Goal: Information Seeking & Learning: Learn about a topic

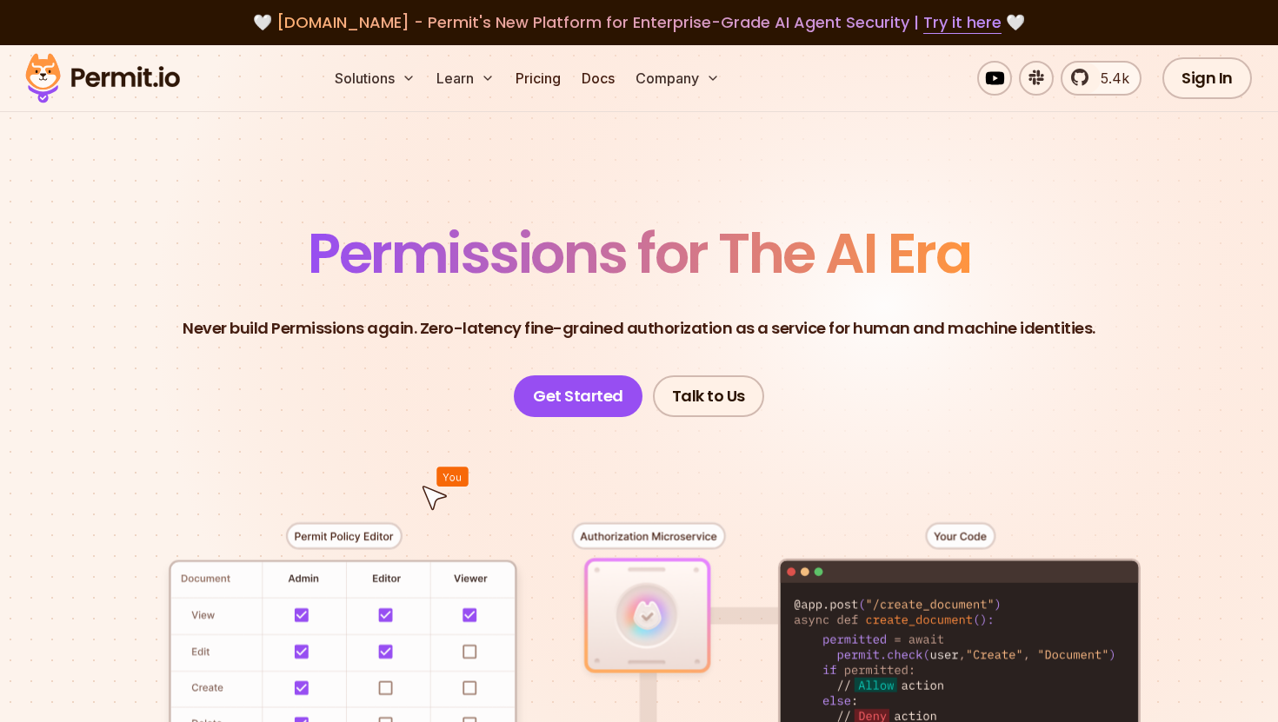
click at [521, 249] on span "Permissions for The AI Era" at bounding box center [639, 253] width 662 height 77
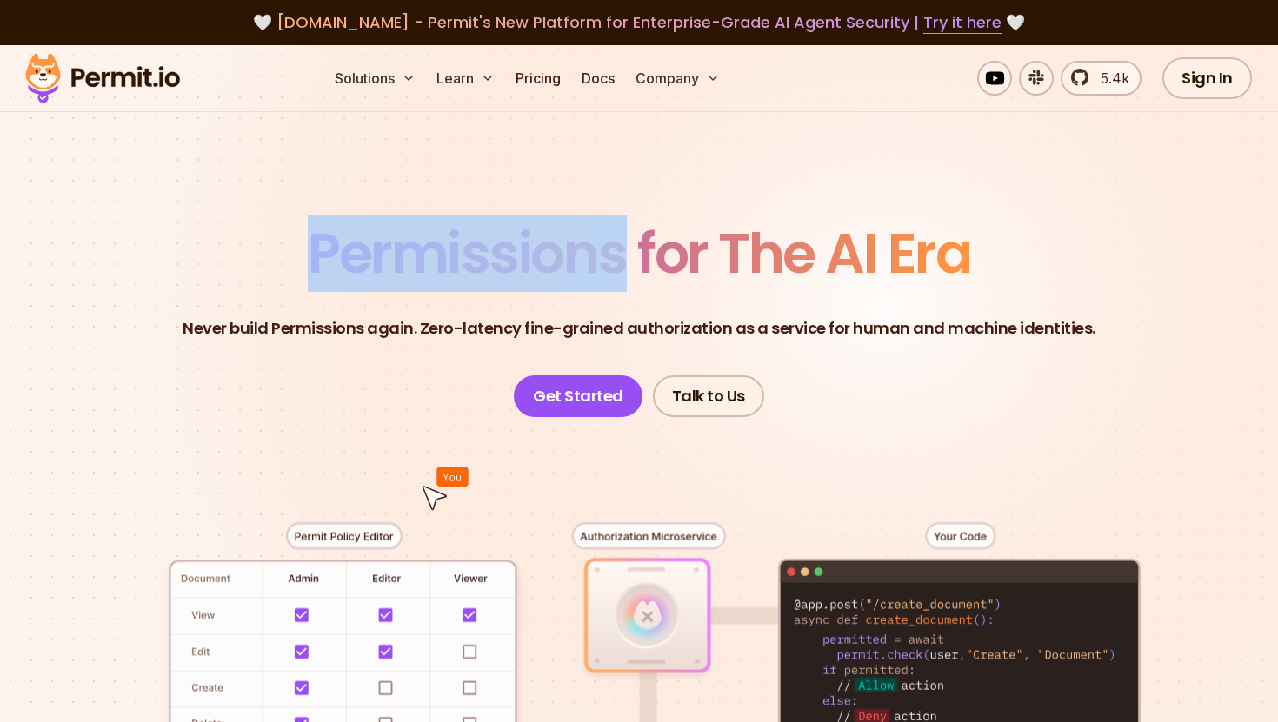
click at [521, 249] on span "Permissions for The AI Era" at bounding box center [639, 253] width 662 height 77
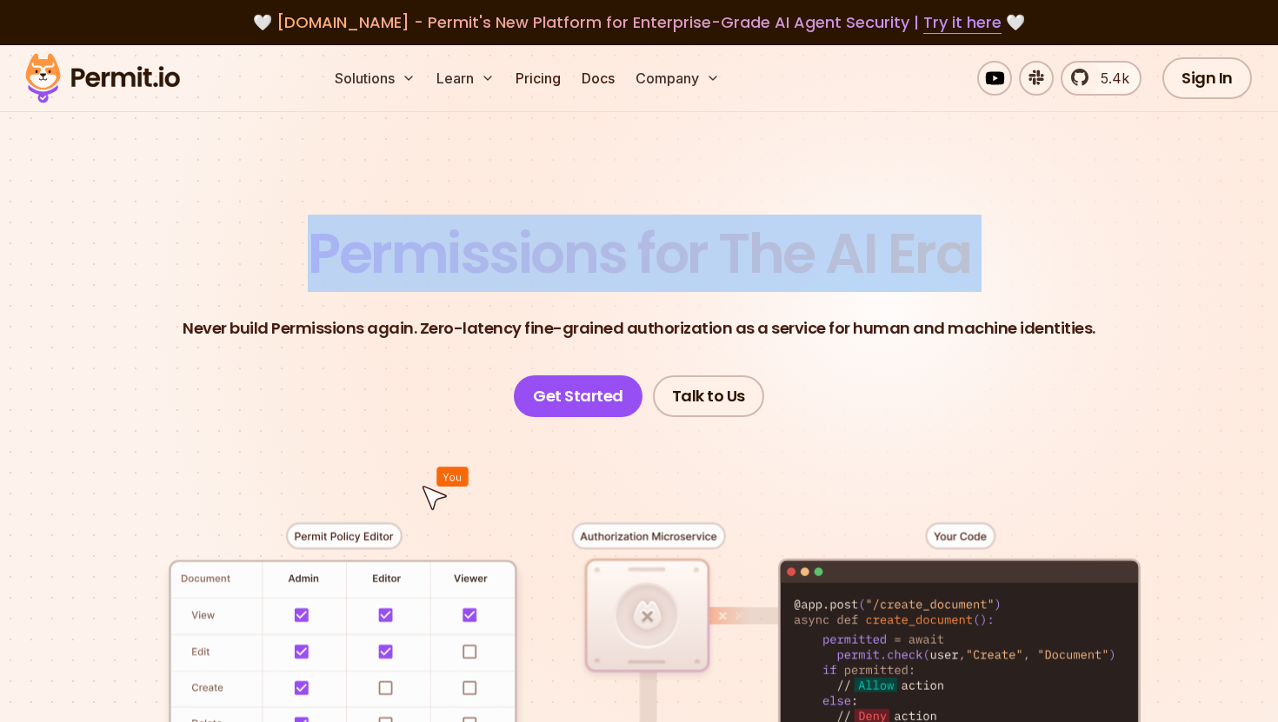
click at [610, 239] on span "Permissions for The AI Era" at bounding box center [639, 253] width 662 height 77
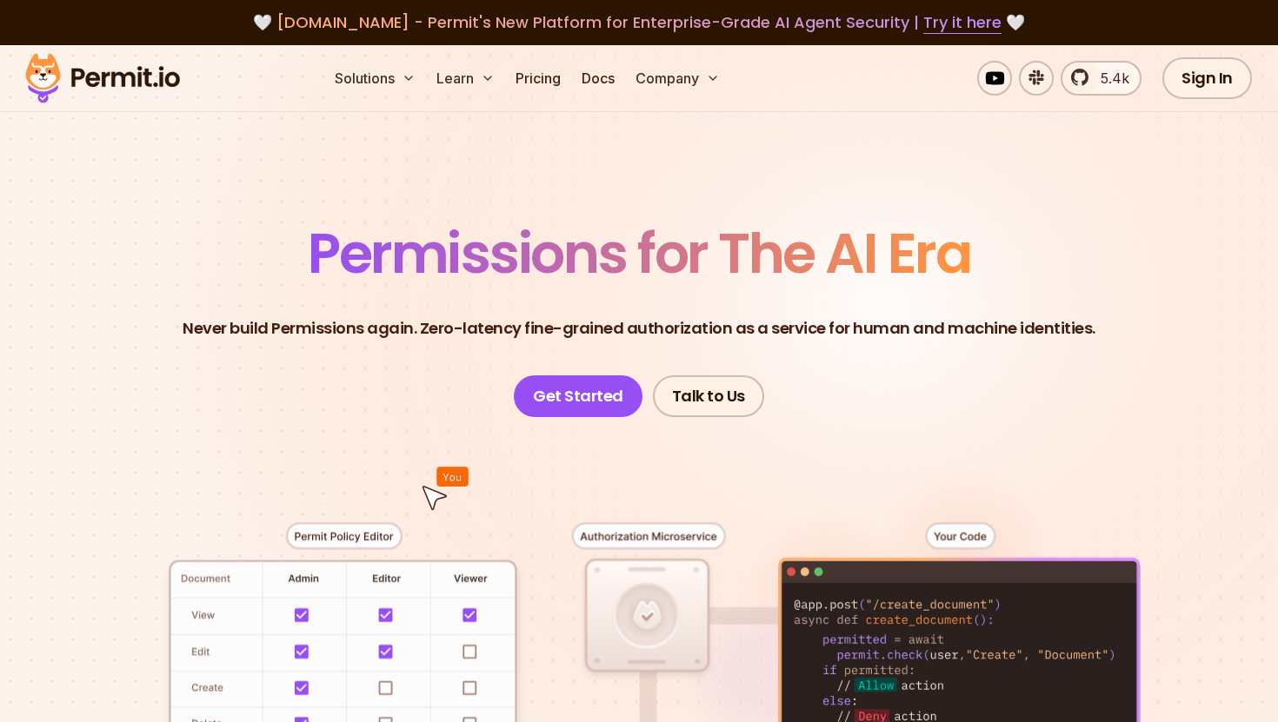
click at [404, 328] on p "Never build Permissions again. Zero-latency fine-grained authorization as a ser…" at bounding box center [639, 328] width 913 height 24
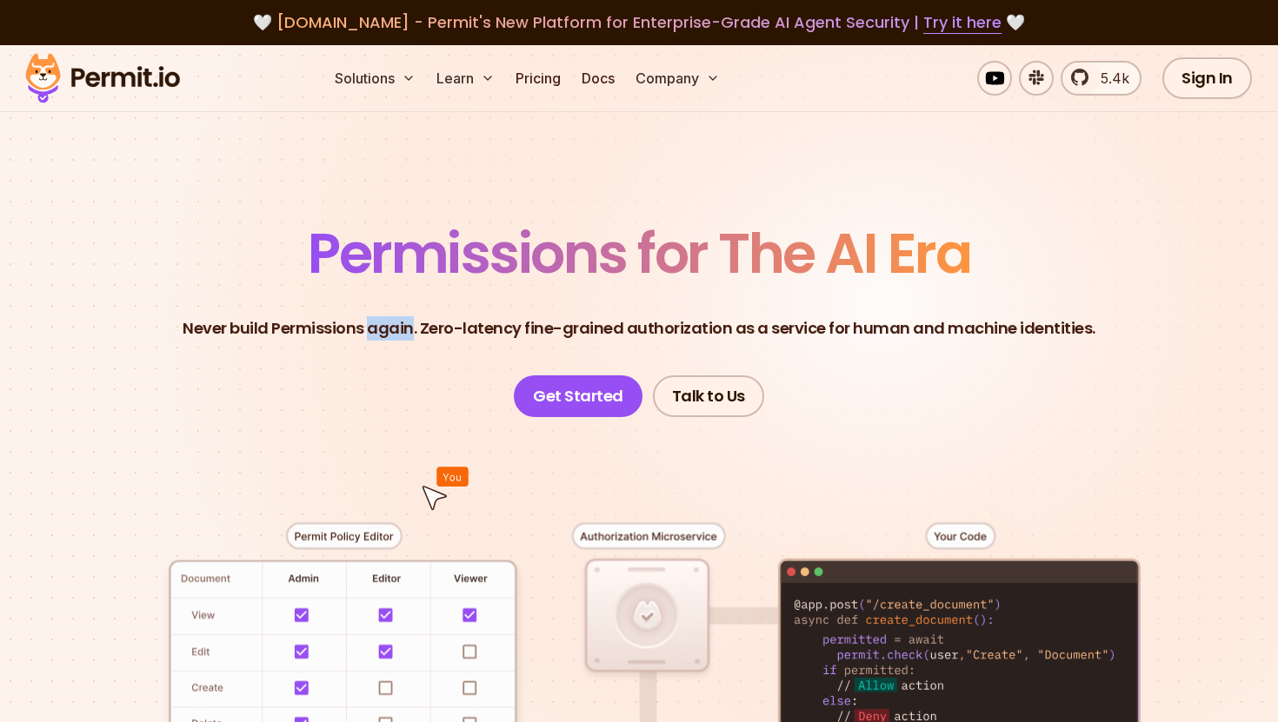
click at [404, 328] on p "Never build Permissions again. Zero-latency fine-grained authorization as a ser…" at bounding box center [639, 328] width 913 height 24
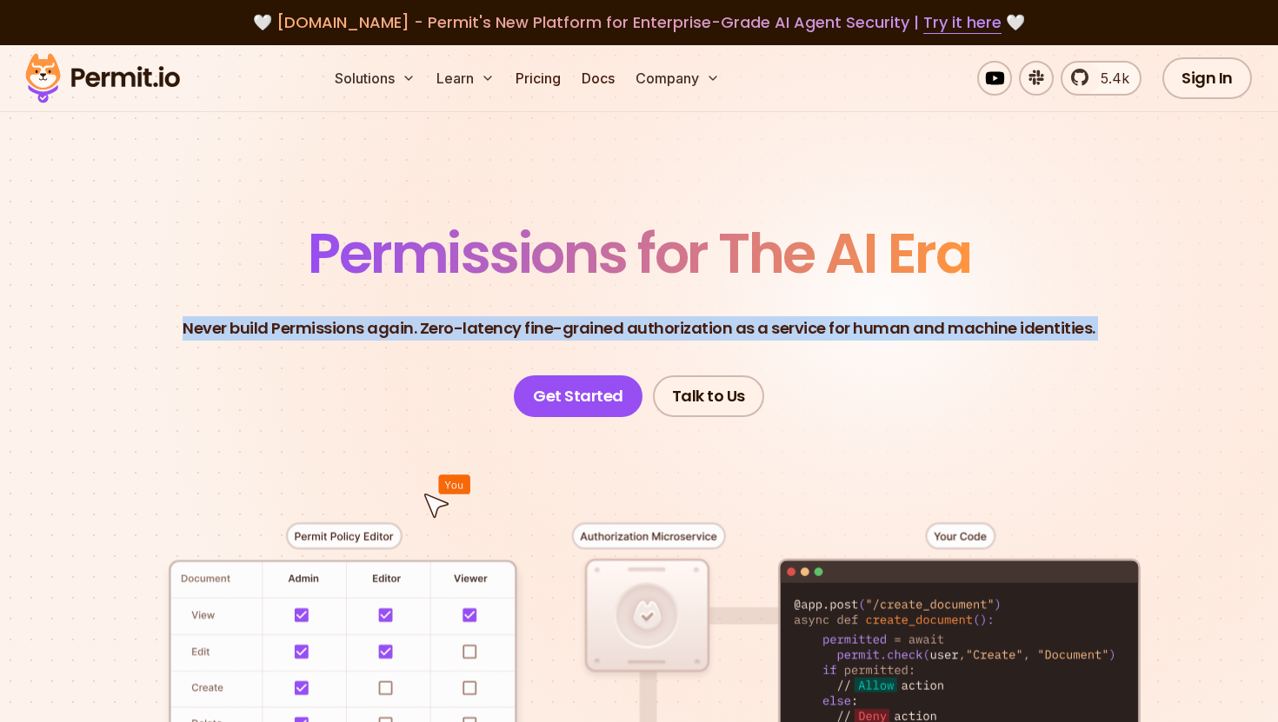
click at [471, 328] on p "Never build Permissions again. Zero-latency fine-grained authorization as a ser…" at bounding box center [639, 328] width 913 height 24
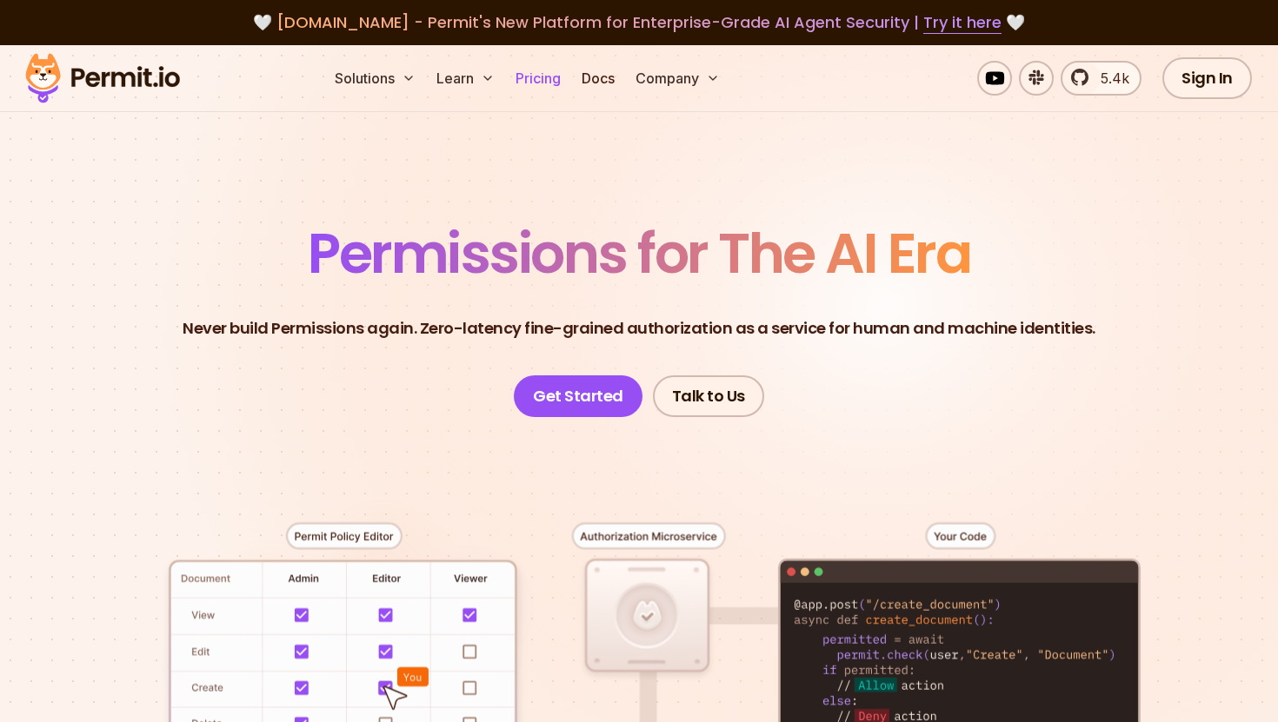
click at [541, 95] on link "Pricing" at bounding box center [538, 78] width 59 height 35
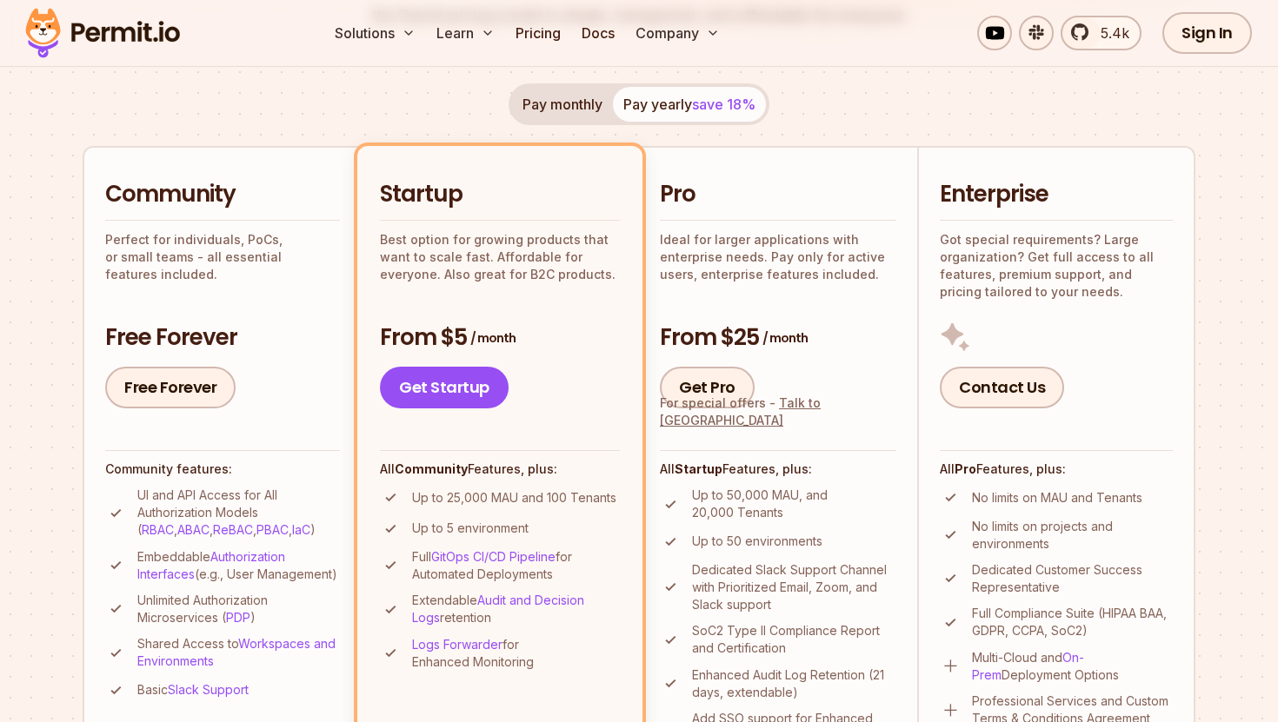
scroll to position [322, 0]
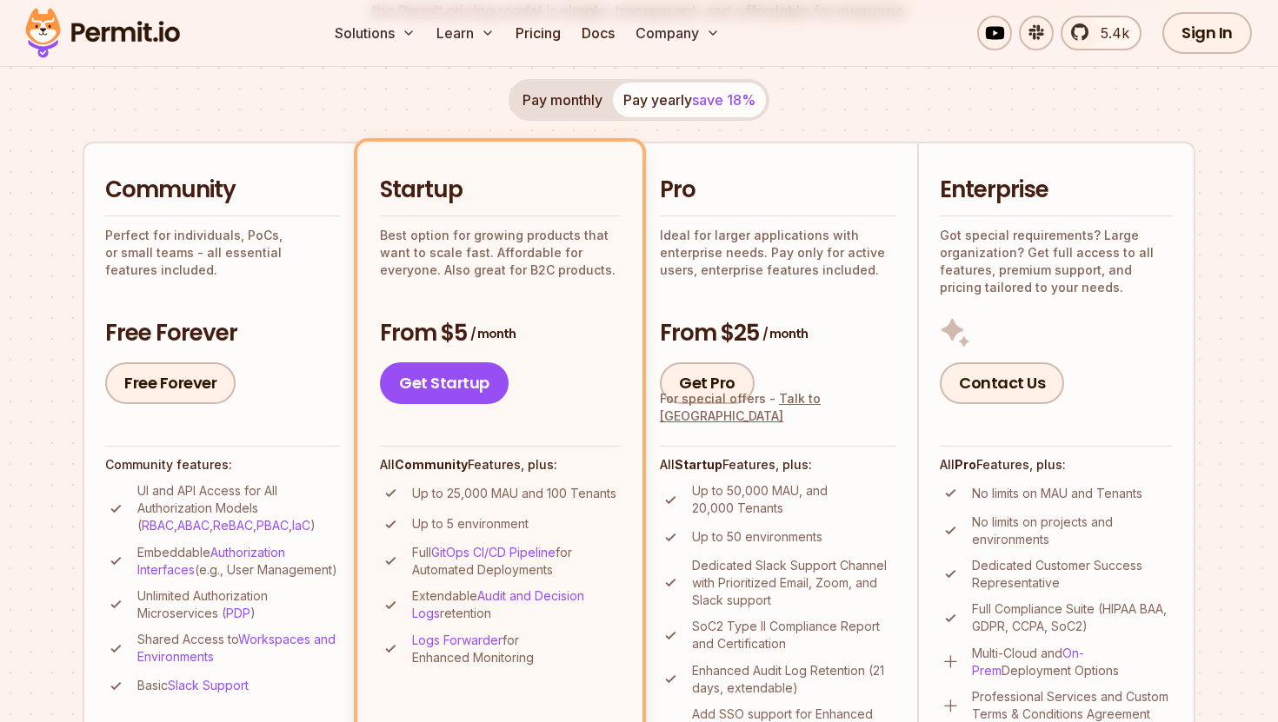
click at [249, 249] on p "Perfect for individuals, PoCs, or small teams - all essential features included." at bounding box center [222, 253] width 235 height 52
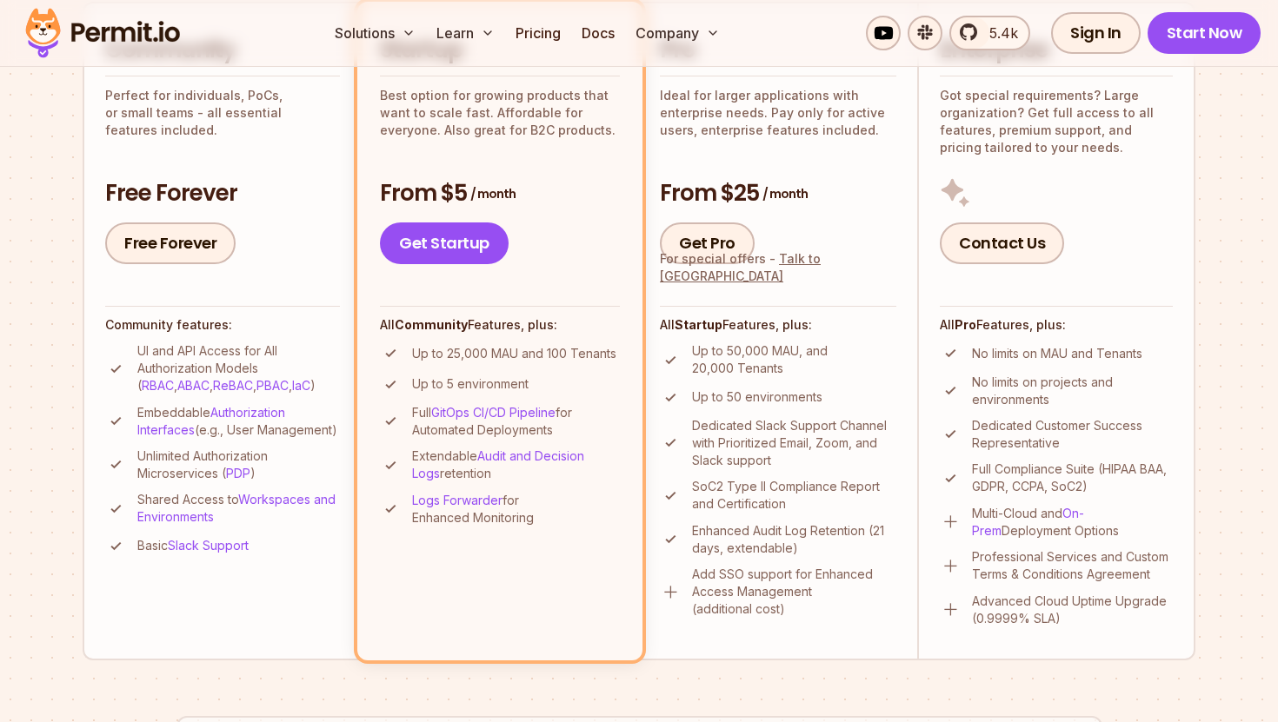
scroll to position [485, 0]
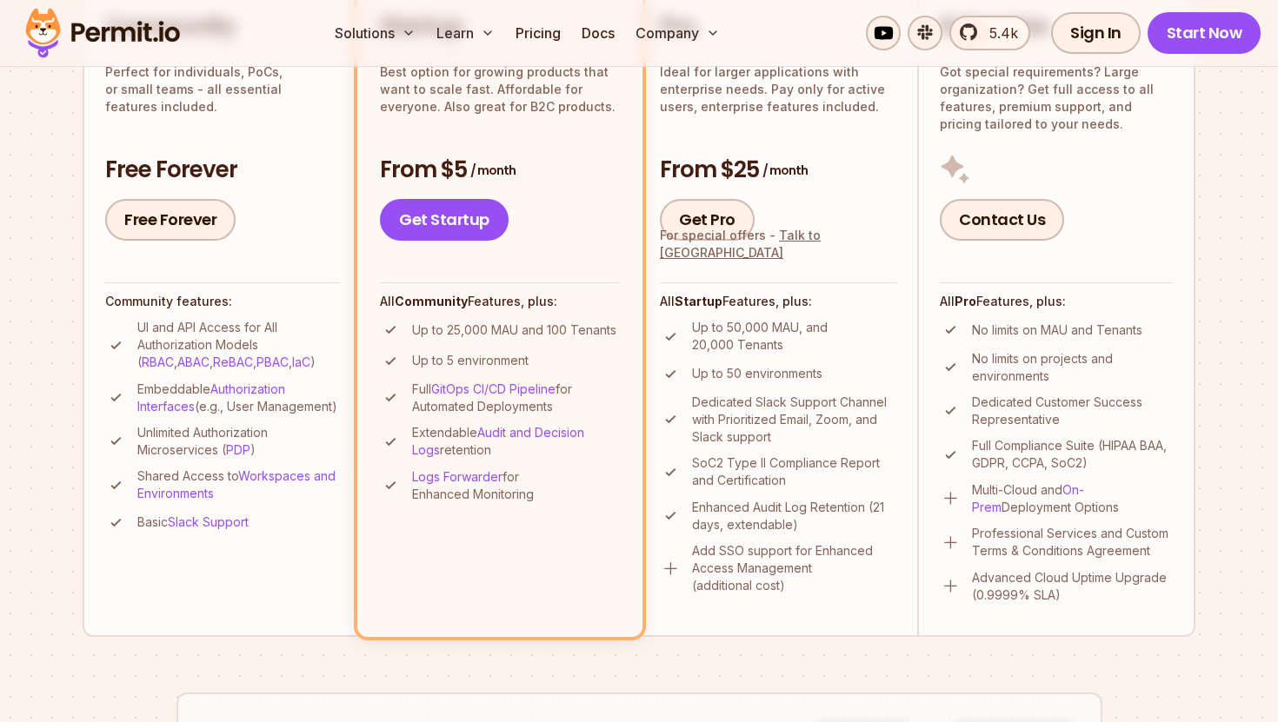
click at [435, 329] on p "Up to 25,000 MAU and 100 Tenants" at bounding box center [514, 330] width 204 height 17
click at [422, 329] on p "Up to 25,000 MAU and 100 Tenants" at bounding box center [514, 330] width 204 height 17
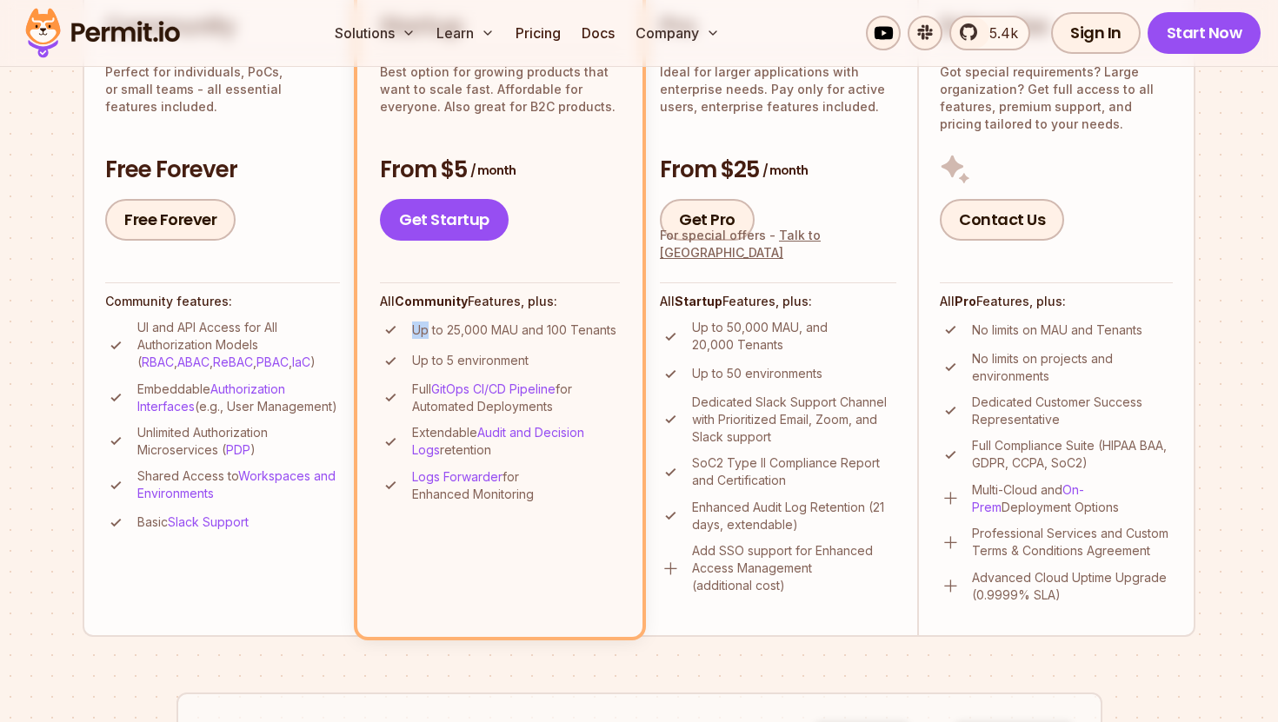
click at [422, 329] on p "Up to 25,000 MAU and 100 Tenants" at bounding box center [514, 330] width 204 height 17
click at [466, 333] on p "Up to 25,000 MAU and 100 Tenants" at bounding box center [514, 330] width 204 height 17
click at [152, 390] on p "Embeddable Authorization Interfaces (e.g., User Management)" at bounding box center [238, 398] width 203 height 35
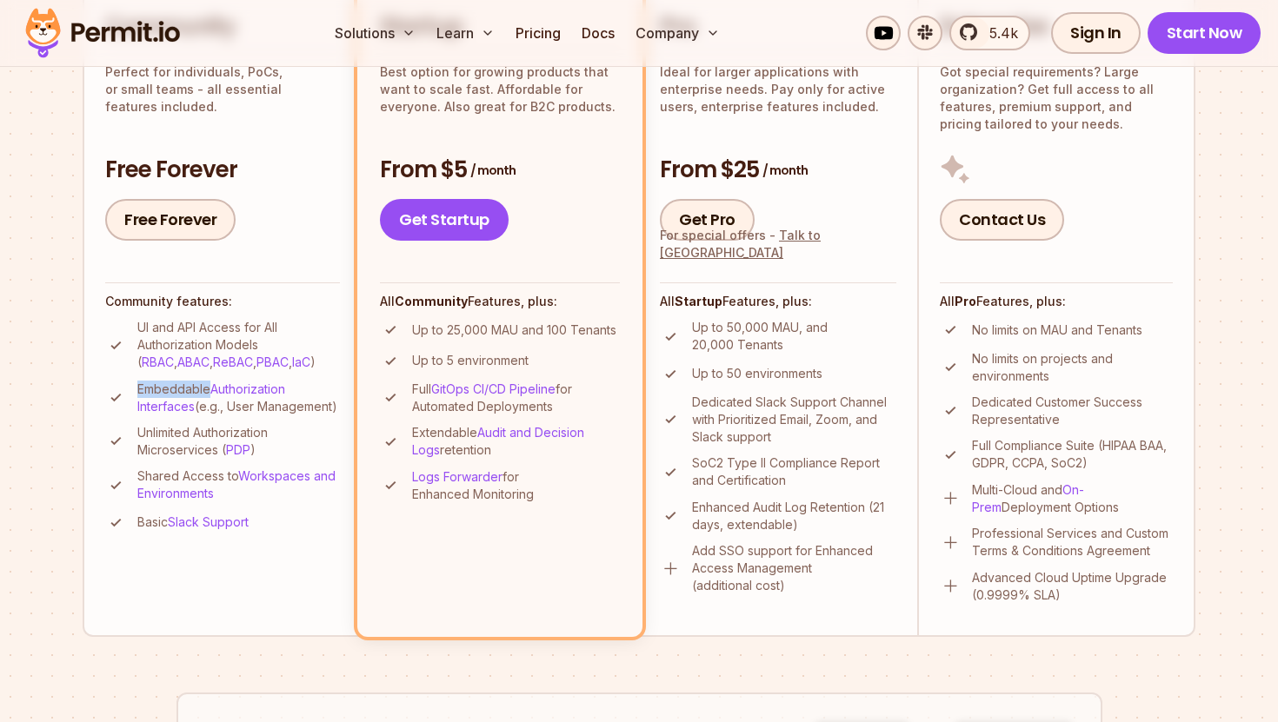
click at [152, 390] on p "Embeddable Authorization Interfaces (e.g., User Management)" at bounding box center [238, 398] width 203 height 35
click at [165, 391] on p "Embeddable Authorization Interfaces (e.g., User Management)" at bounding box center [238, 398] width 203 height 35
click at [180, 454] on p "Unlimited Authorization Microservices ( PDP )" at bounding box center [238, 441] width 203 height 35
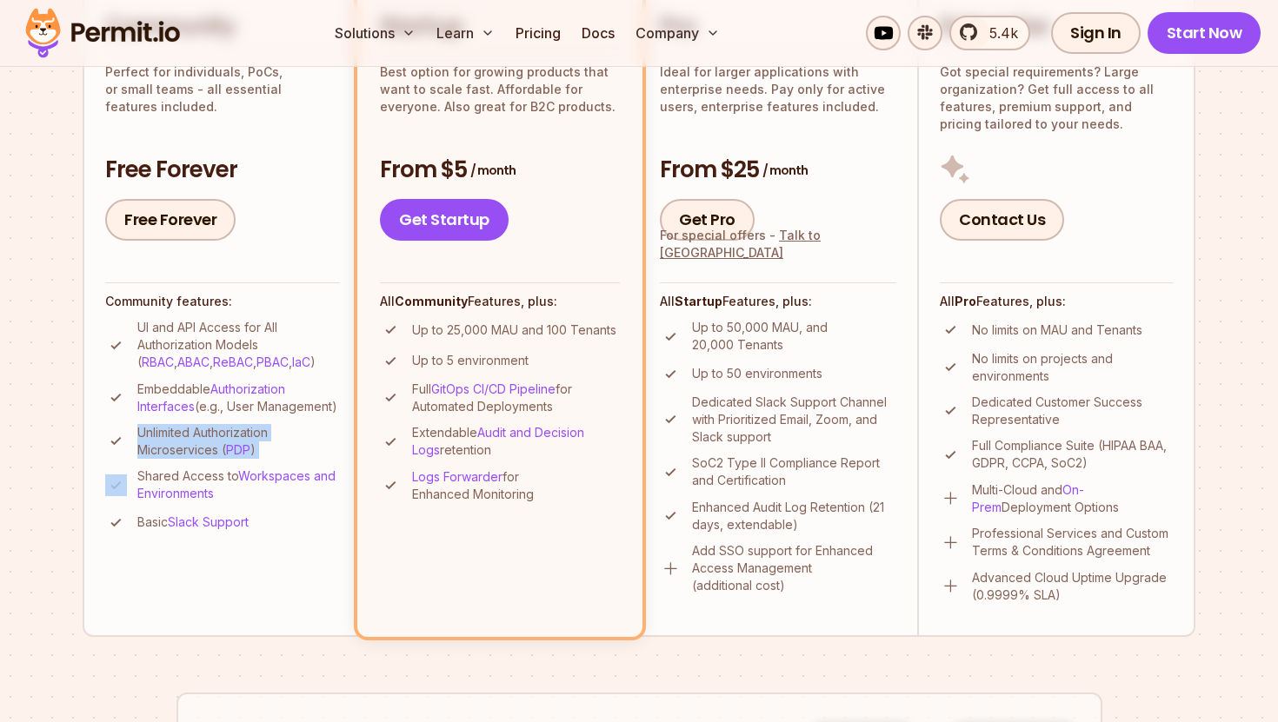
click at [170, 454] on p "Unlimited Authorization Microservices ( PDP )" at bounding box center [238, 441] width 203 height 35
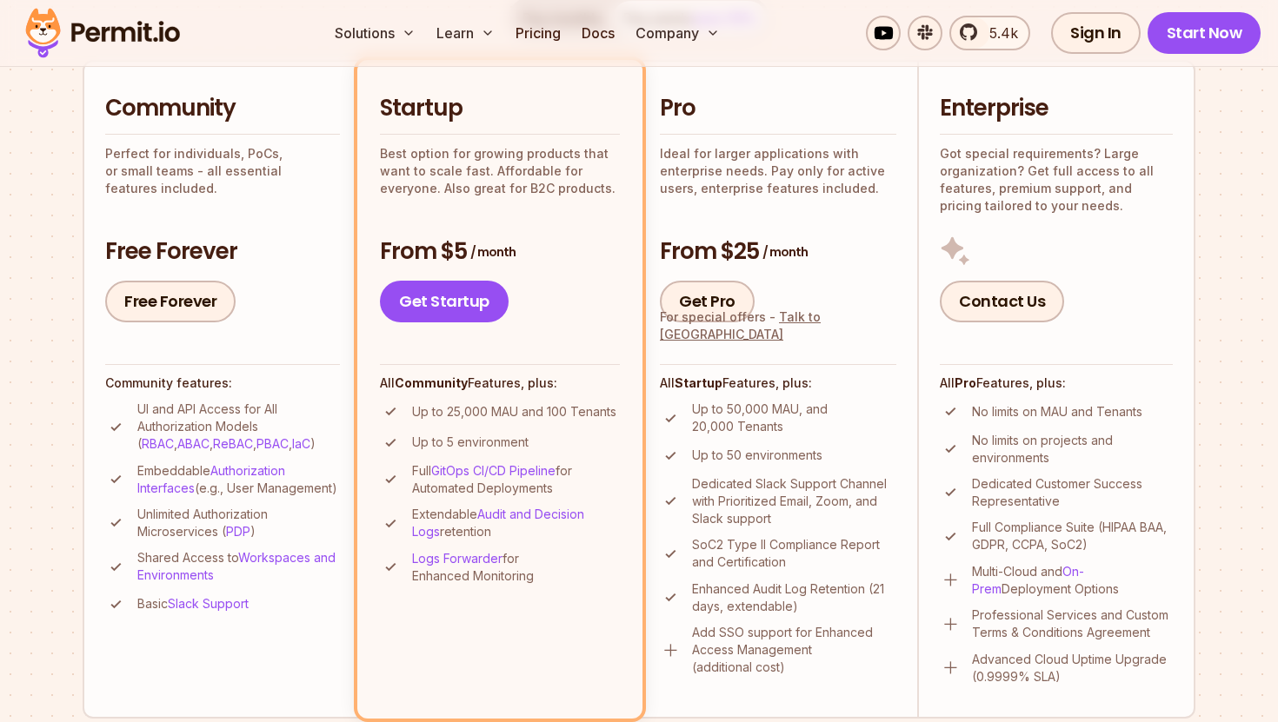
scroll to position [407, 0]
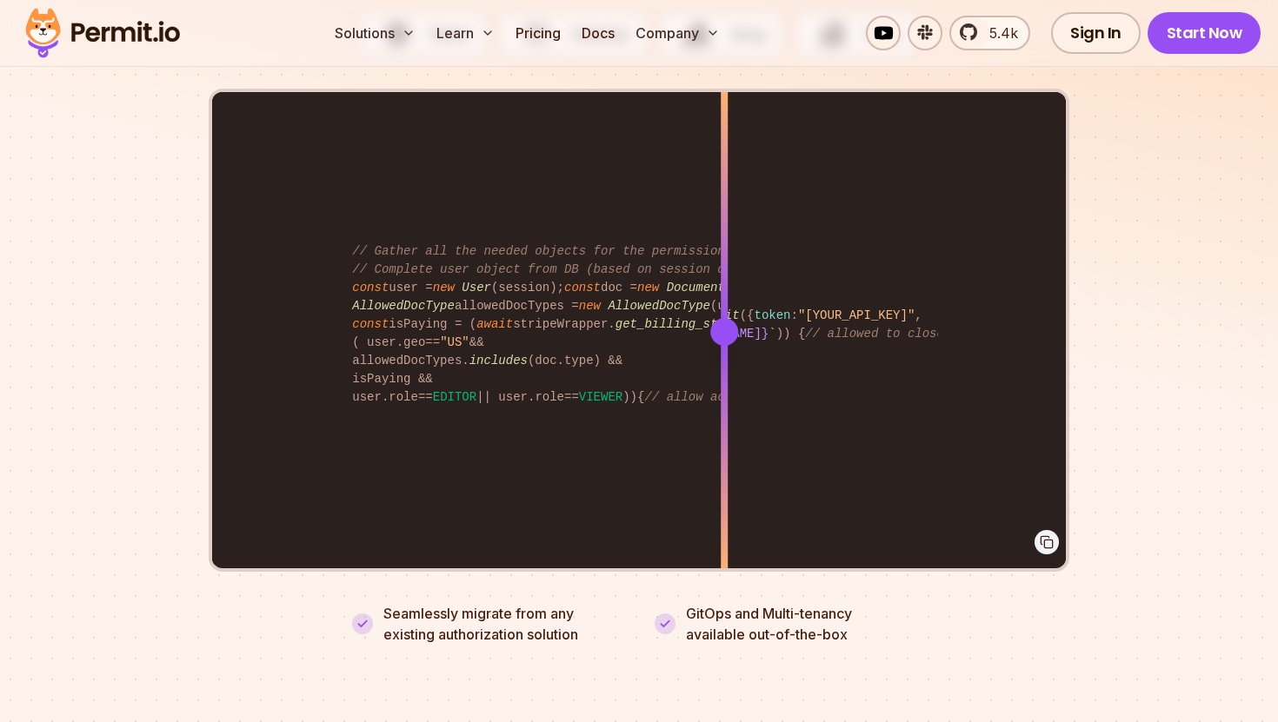
scroll to position [3570, 0]
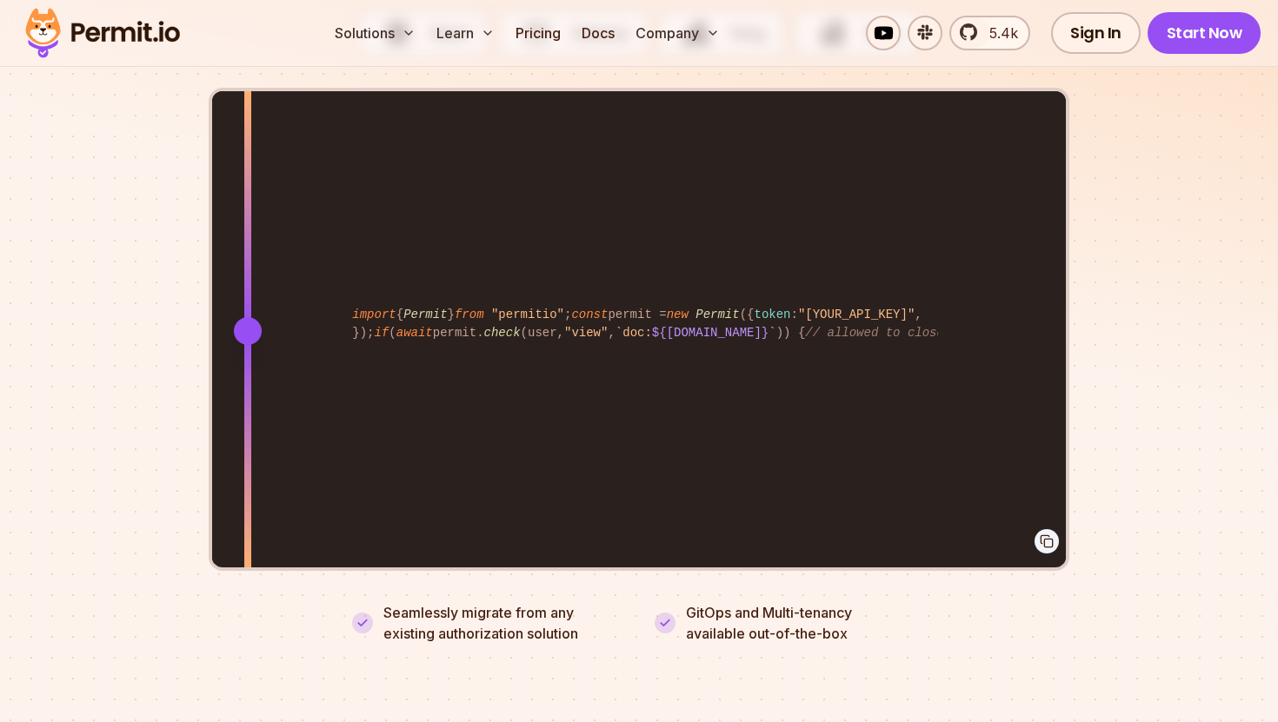
drag, startPoint x: 724, startPoint y: 306, endPoint x: 248, endPoint y: 180, distance: 492.7
click at [248, 180] on div at bounding box center [247, 331] width 7 height 480
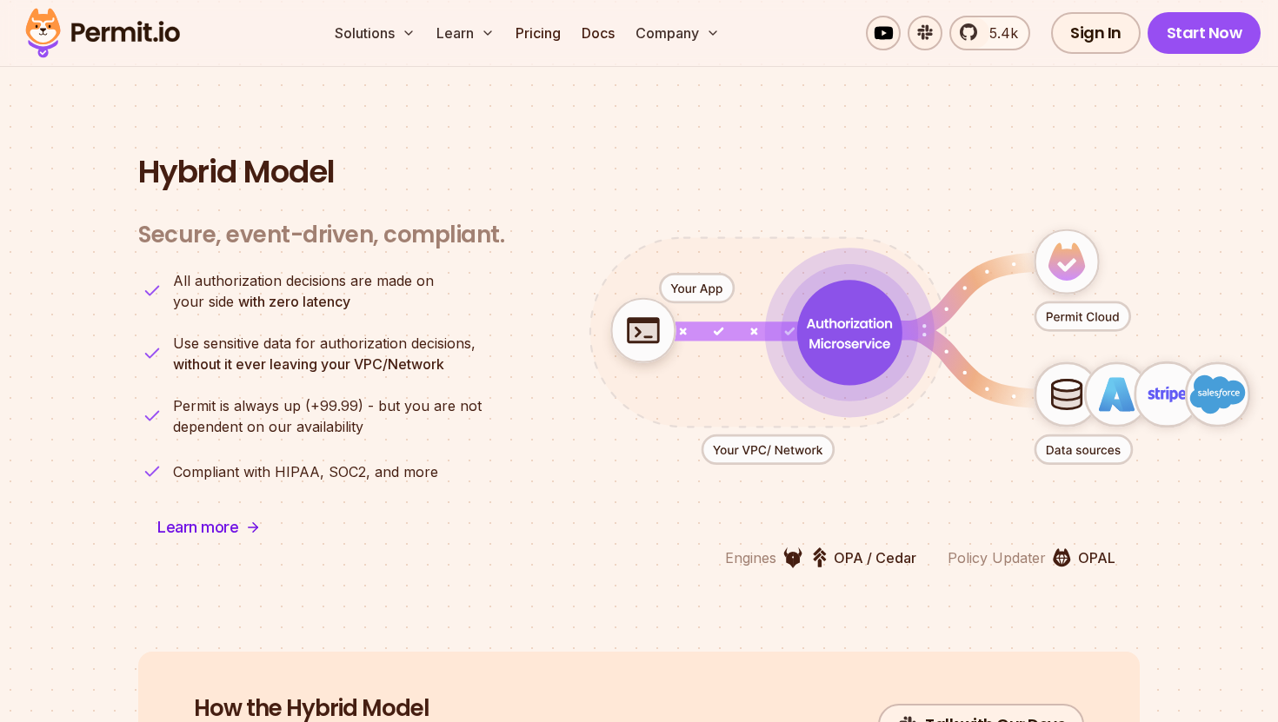
scroll to position [4229, 0]
